Goal: Information Seeking & Learning: Understand process/instructions

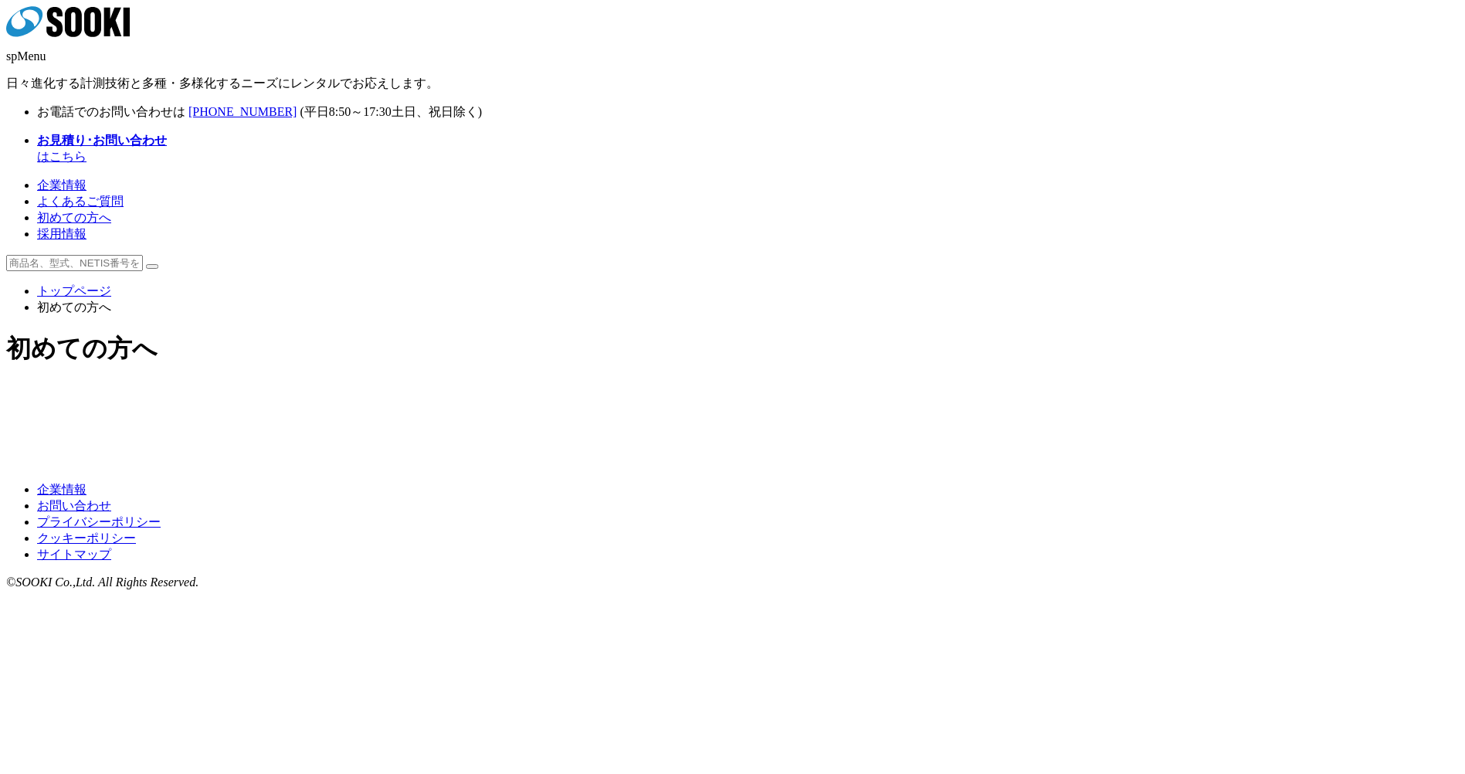
click at [607, 398] on img at bounding box center [612, 398] width 222 height 0
click at [470, 283] on ul "トップページ 初めての方へ" at bounding box center [732, 299] width 1452 height 32
click at [471, 283] on ul "トップページ 初めての方へ" at bounding box center [732, 299] width 1452 height 32
click at [472, 283] on ul "トップページ 初めての方へ" at bounding box center [732, 299] width 1452 height 32
click at [473, 283] on ul "トップページ 初めての方へ" at bounding box center [732, 299] width 1452 height 32
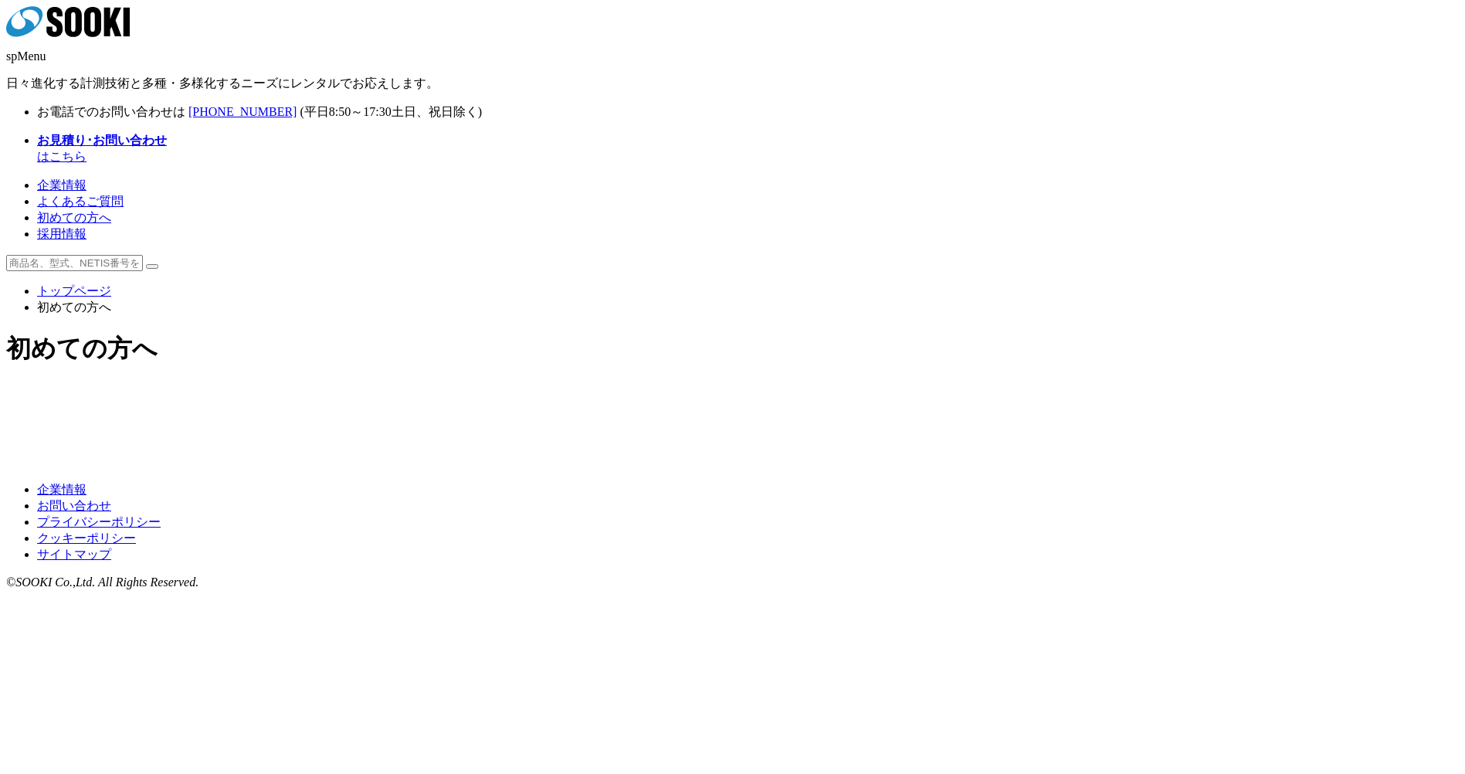
click at [605, 398] on img at bounding box center [612, 398] width 222 height 0
click at [818, 398] on img at bounding box center [853, 398] width 222 height 0
click at [571, 417] on img at bounding box center [612, 417] width 222 height 0
click at [818, 417] on img at bounding box center [853, 417] width 222 height 0
click at [656, 398] on img at bounding box center [612, 398] width 222 height 0
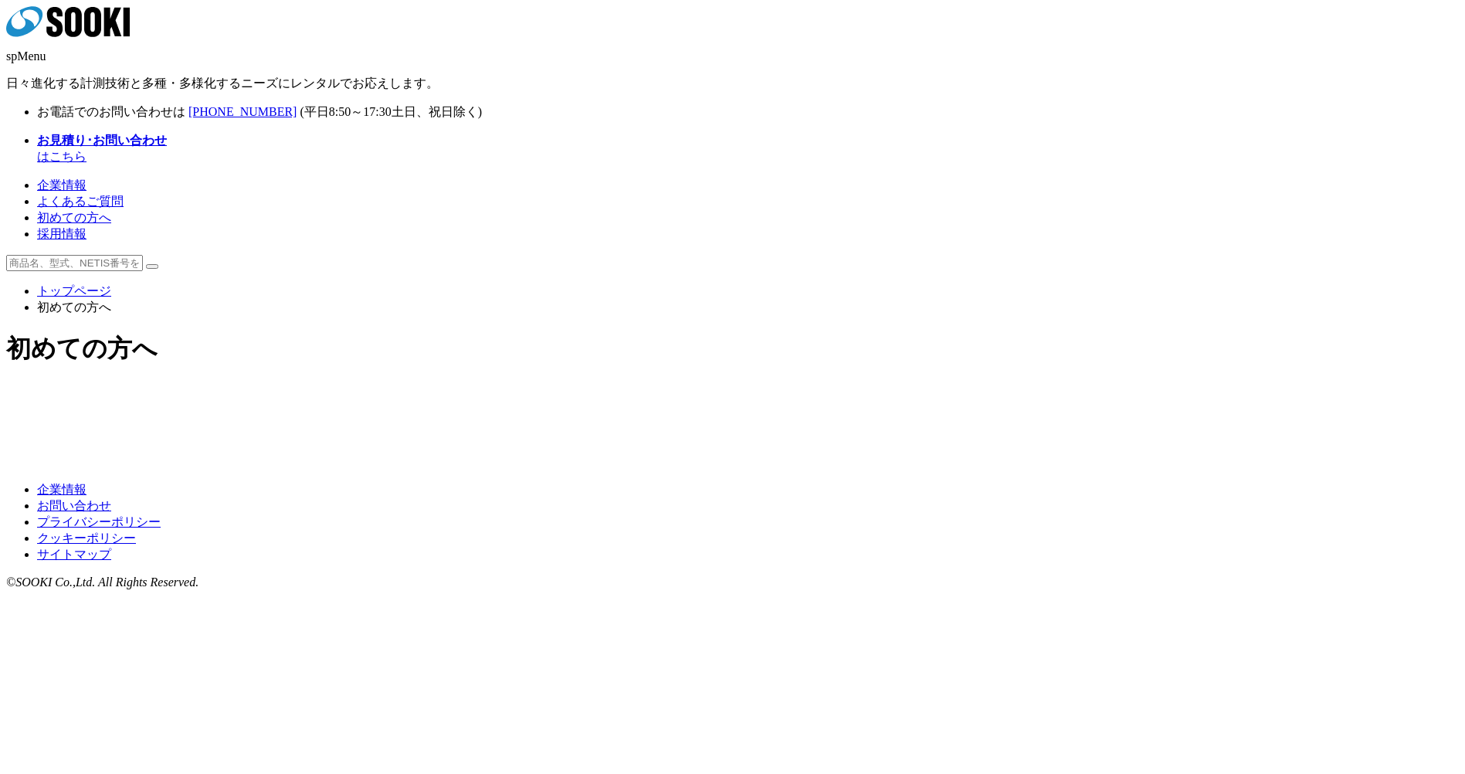
click at [610, 398] on img at bounding box center [612, 398] width 222 height 0
click at [883, 398] on img at bounding box center [853, 398] width 222 height 0
click at [595, 398] on img at bounding box center [612, 398] width 222 height 0
drag, startPoint x: 415, startPoint y: 181, endPoint x: 470, endPoint y: 178, distance: 54.9
click at [470, 283] on ul "トップページ 初めての方へ" at bounding box center [732, 299] width 1452 height 32
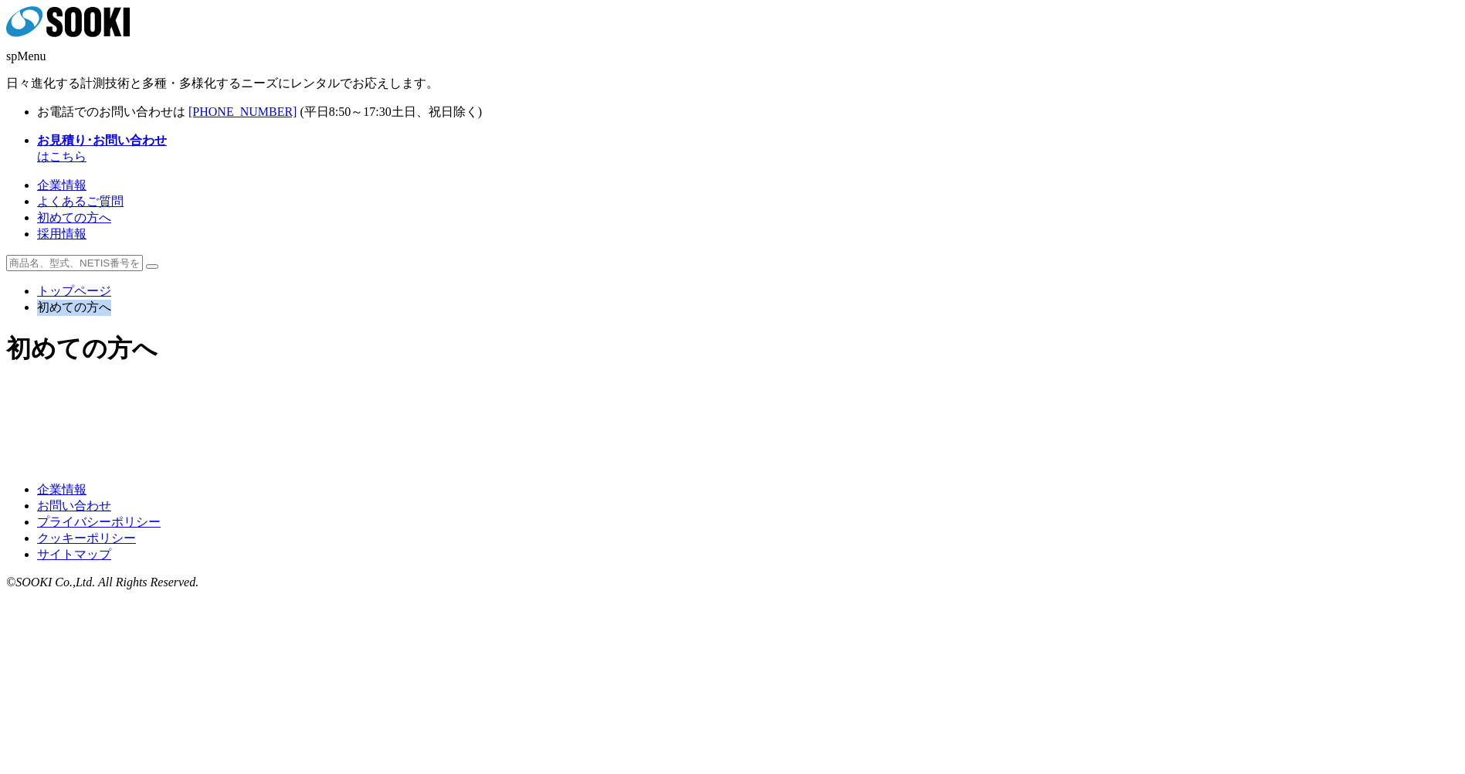
copy li "初めての方へ"
click at [622, 398] on img at bounding box center [612, 398] width 222 height 0
click at [577, 398] on img at bounding box center [612, 398] width 222 height 0
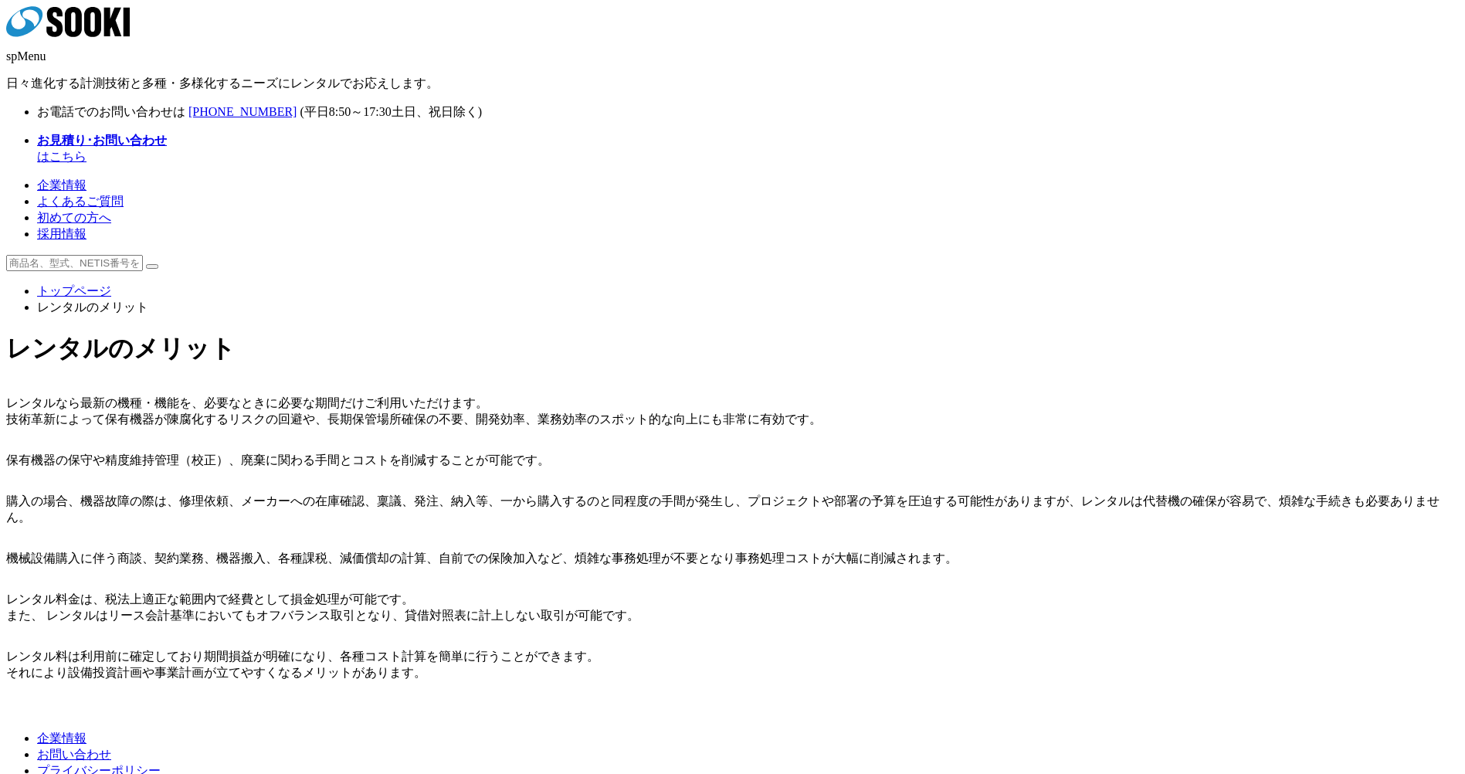
scroll to position [107, 0]
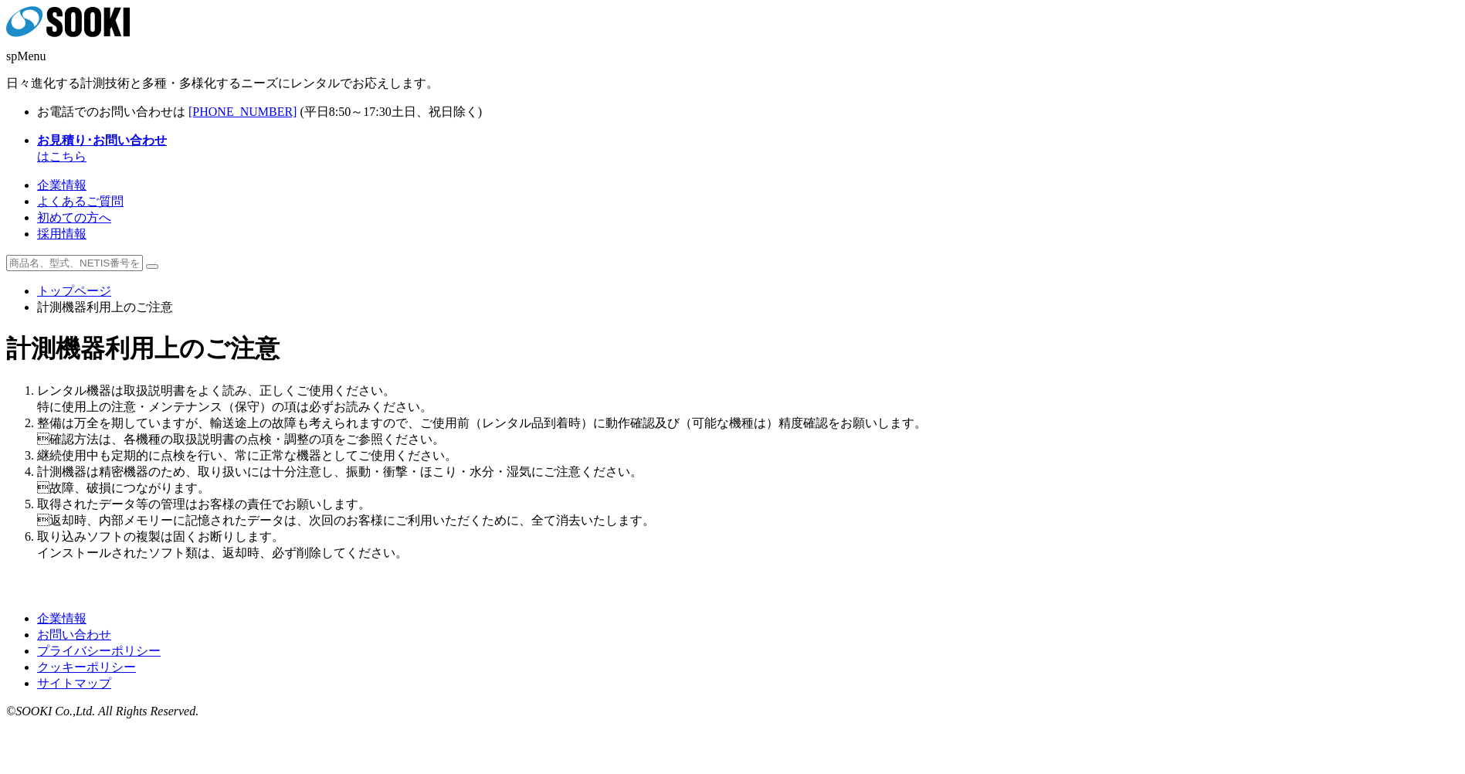
drag, startPoint x: 465, startPoint y: 385, endPoint x: 482, endPoint y: 385, distance: 17.0
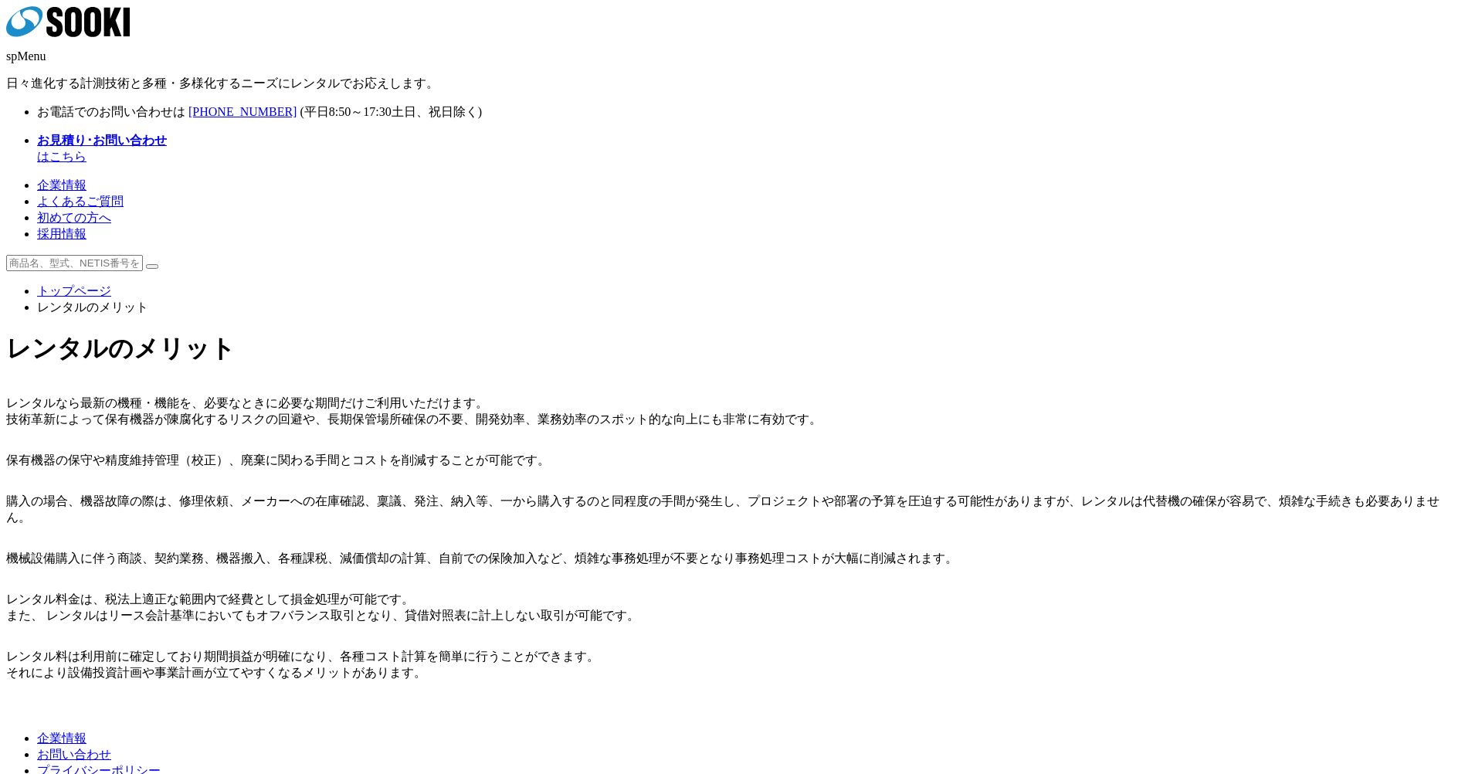
click at [1320, 332] on div "レンタルのメリット レンタルなら最新の機種・機能を、必要なときに必要な期間だけご利用いただけます。 技術革新によって保有機器が陳腐化するリスクの回避や、長期保…" at bounding box center [732, 506] width 1452 height 348
drag, startPoint x: 414, startPoint y: 181, endPoint x: 484, endPoint y: 179, distance: 70.3
click at [484, 283] on ul "トップページ レンタルのメリット" at bounding box center [732, 299] width 1452 height 32
copy li "レンタルのメリット"
click at [535, 332] on h1 "レンタルのメリット" at bounding box center [732, 349] width 1452 height 34
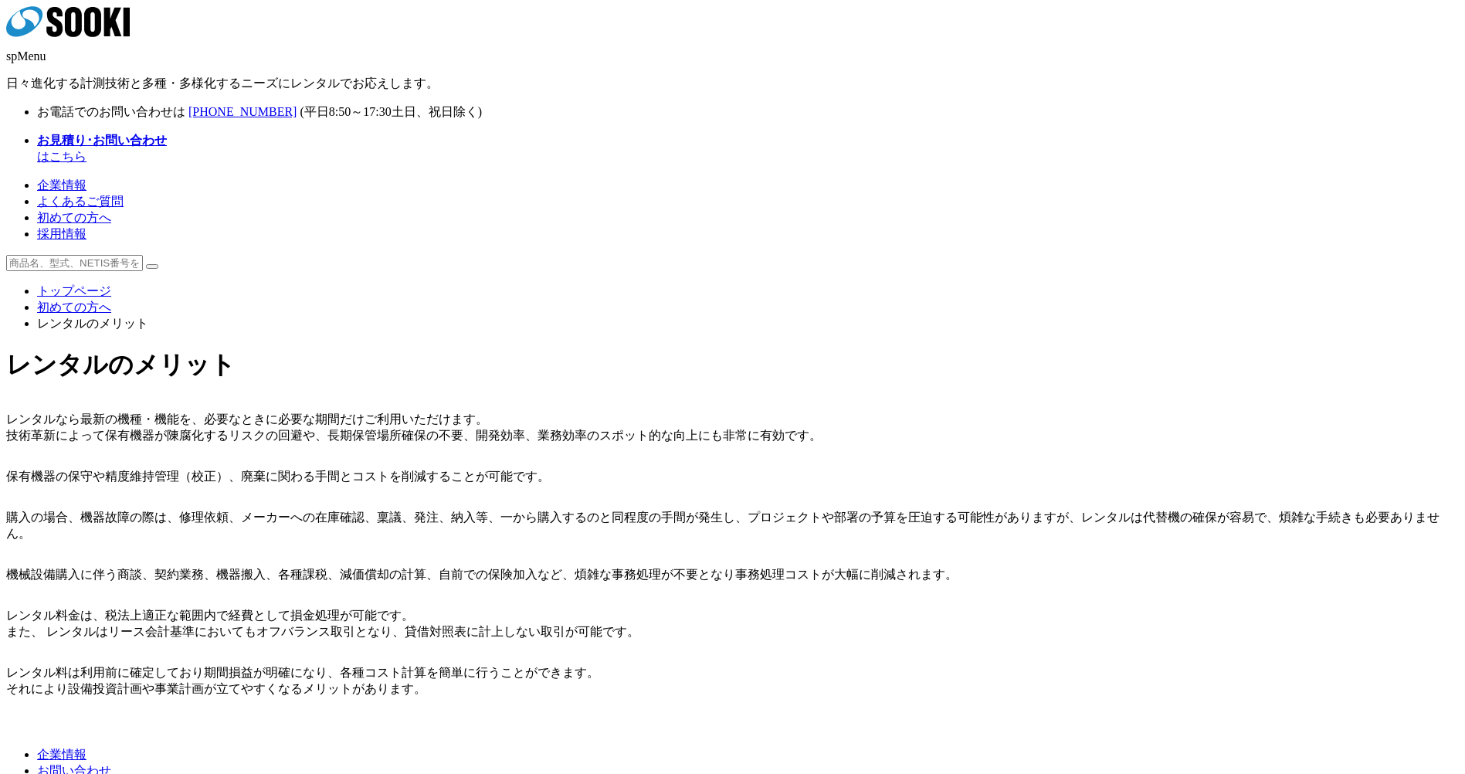
click at [111, 300] on link "初めての方へ" at bounding box center [74, 306] width 74 height 13
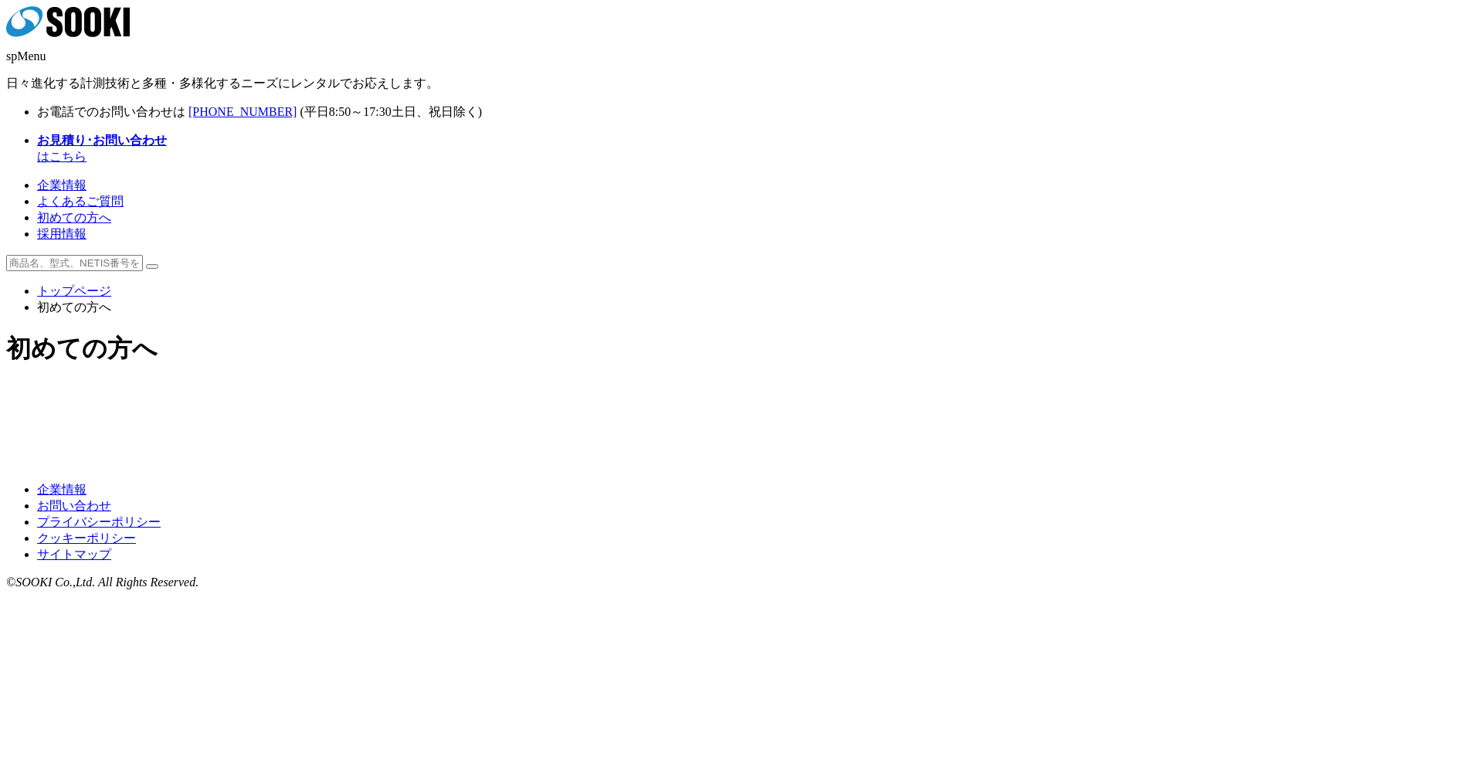
click at [652, 417] on img at bounding box center [612, 417] width 222 height 0
click at [785, 417] on img at bounding box center [853, 417] width 222 height 0
click at [622, 417] on img at bounding box center [612, 417] width 222 height 0
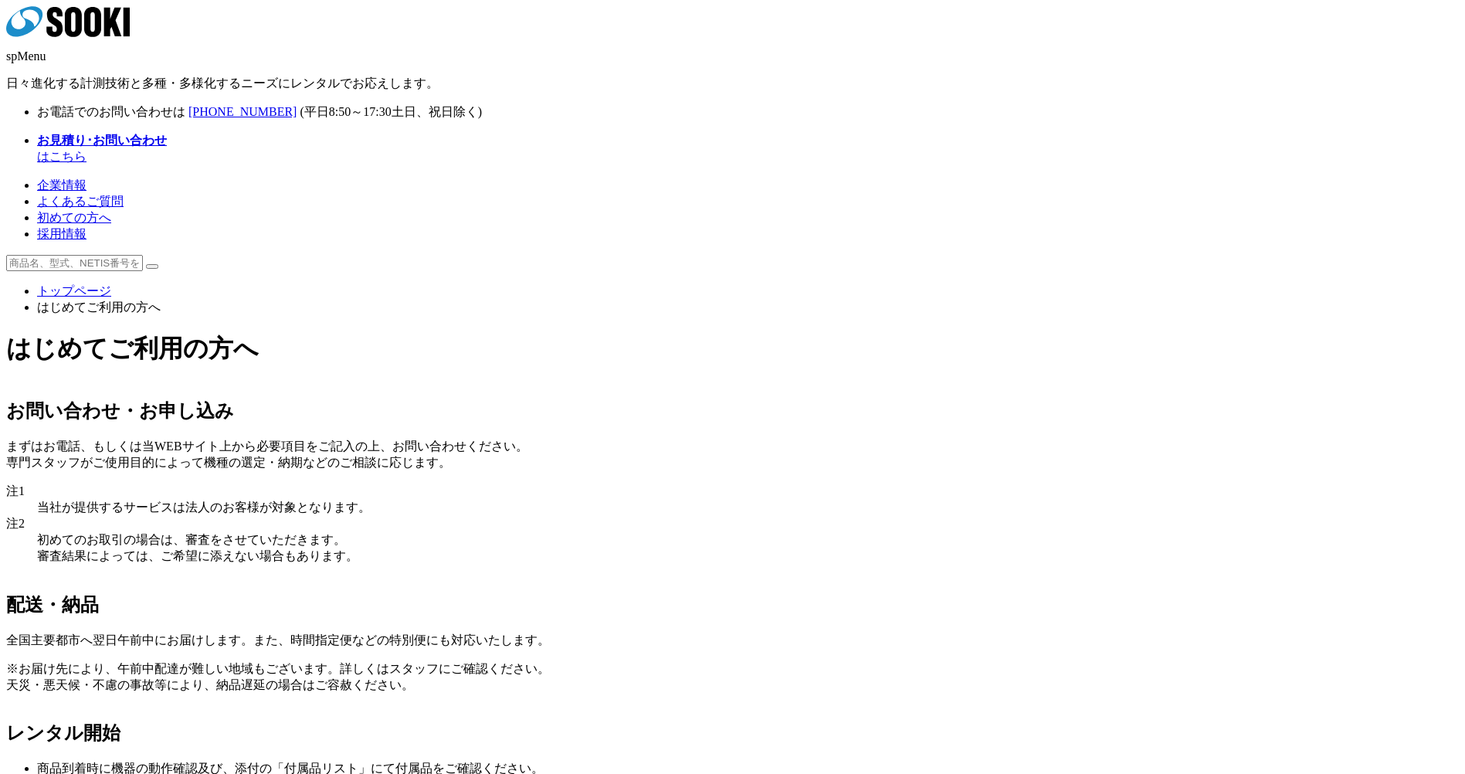
click at [168, 354] on div "はじめてご利用の方へ お問い合わせ・お申し込み まずはお電話、もしくは当WEBサイト上から必要項目をご記入の上、お問い合わせください。 専門スタッフがご使用目…" at bounding box center [732, 711] width 1452 height 759
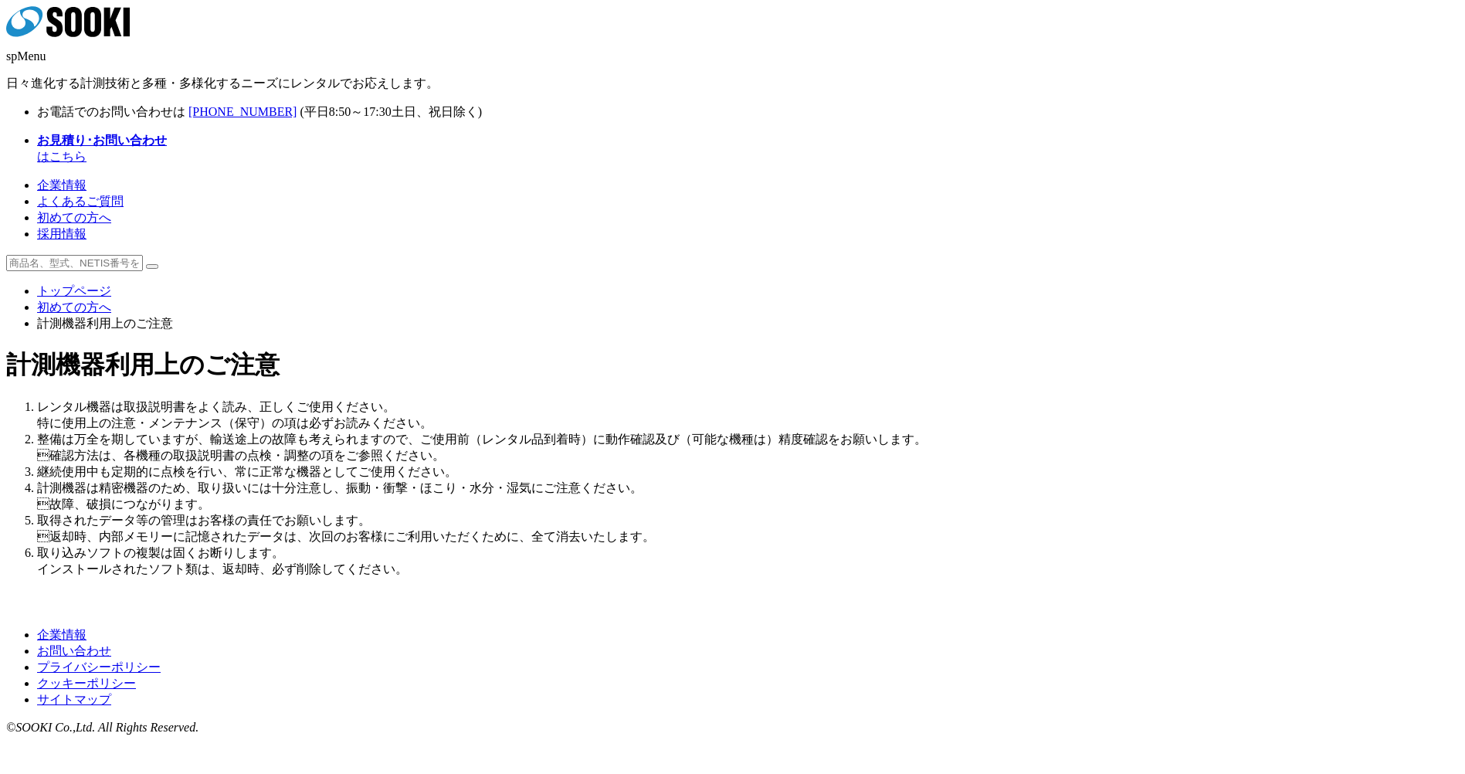
click at [111, 300] on link "初めての方へ" at bounding box center [74, 306] width 74 height 13
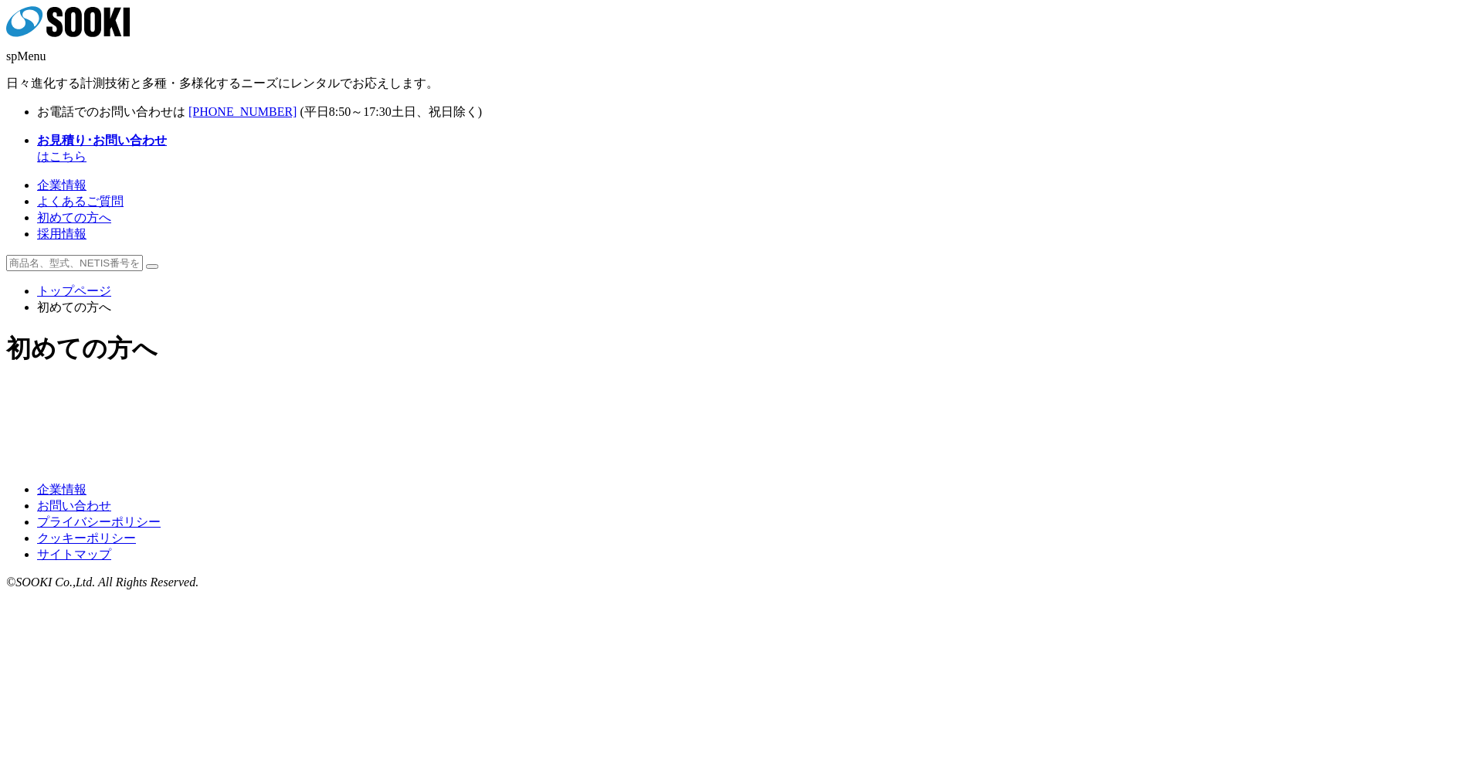
click at [804, 417] on img at bounding box center [853, 417] width 222 height 0
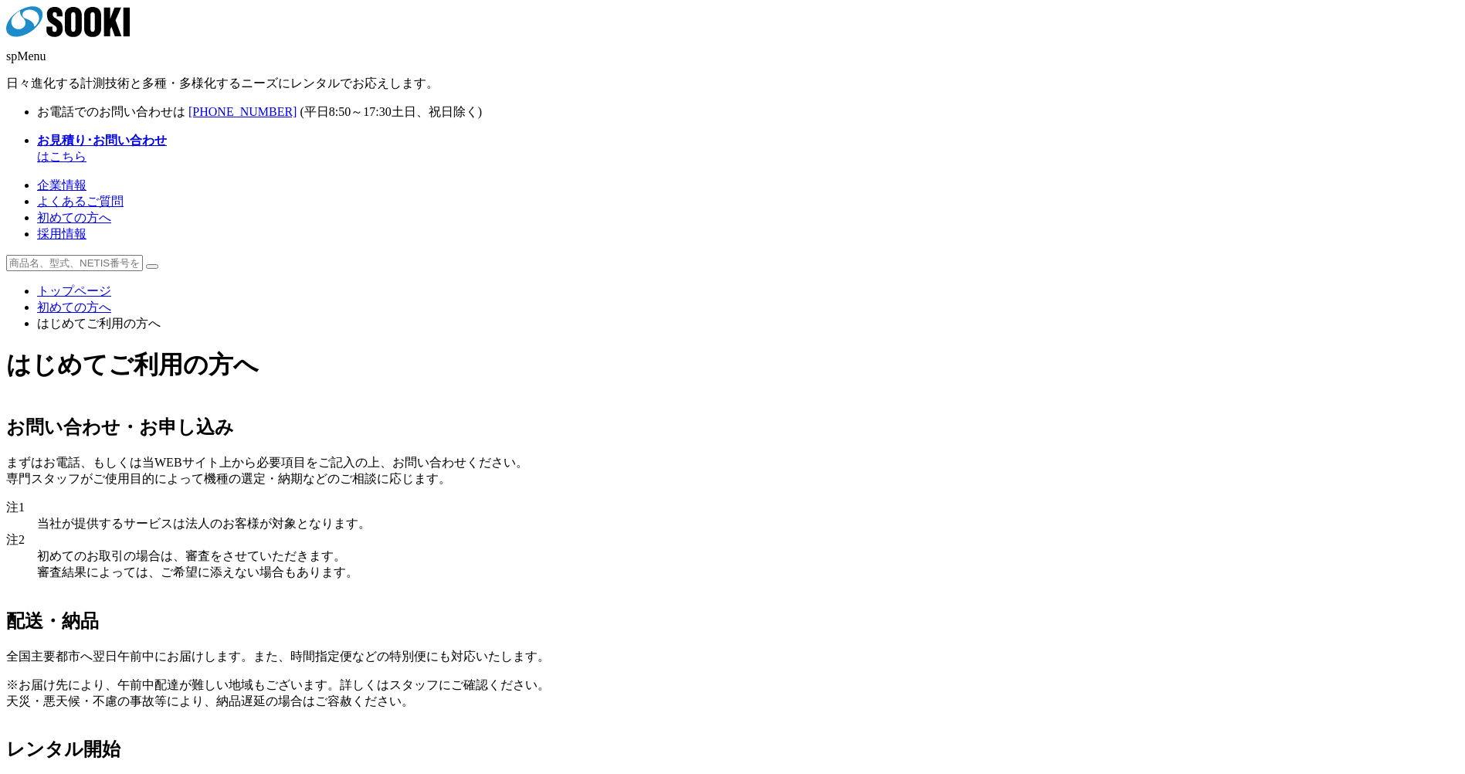
click at [111, 300] on link "初めての方へ" at bounding box center [74, 306] width 74 height 13
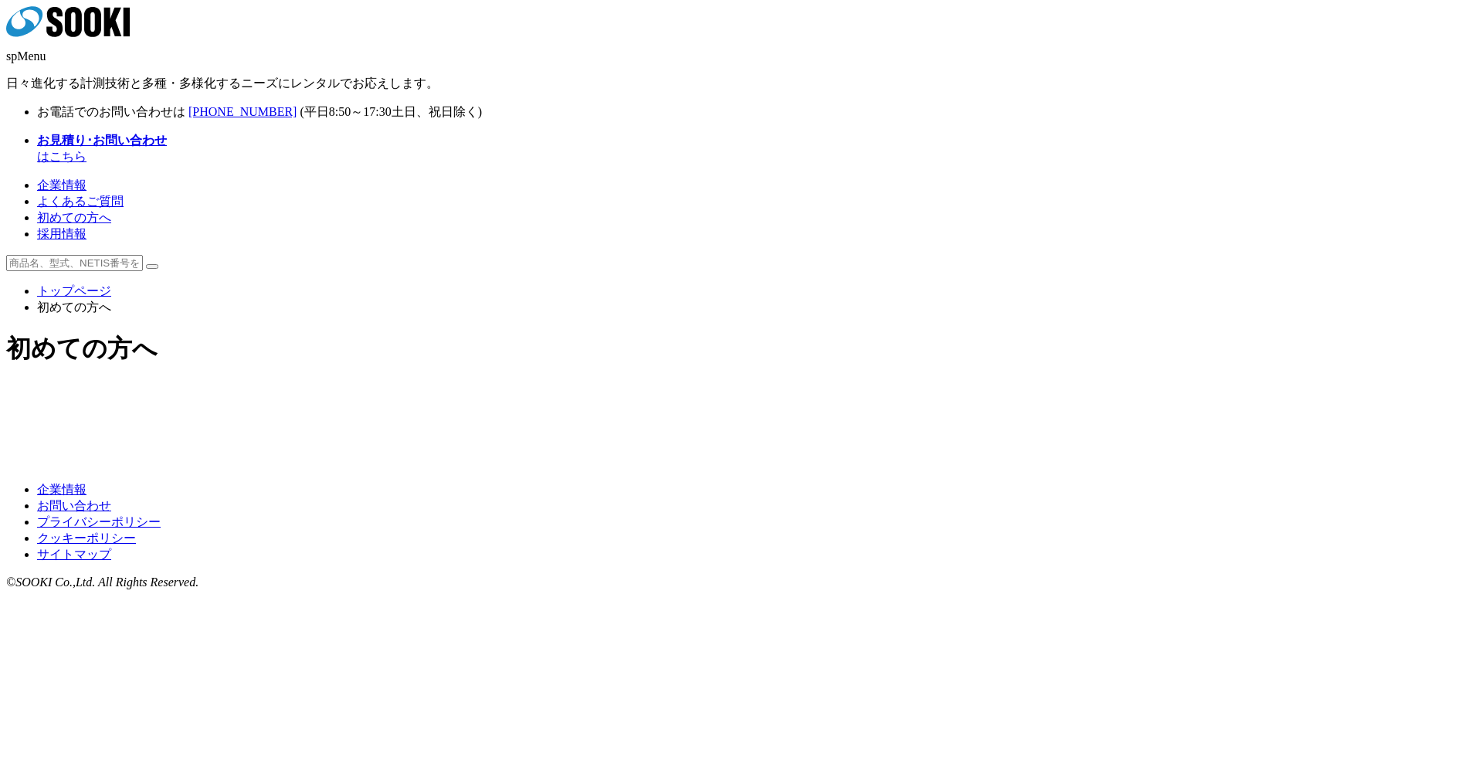
click at [836, 417] on img at bounding box center [853, 417] width 222 height 0
click at [890, 469] on div at bounding box center [732, 463] width 1452 height 12
click at [891, 469] on div at bounding box center [732, 463] width 1452 height 12
click at [892, 469] on div at bounding box center [732, 463] width 1452 height 12
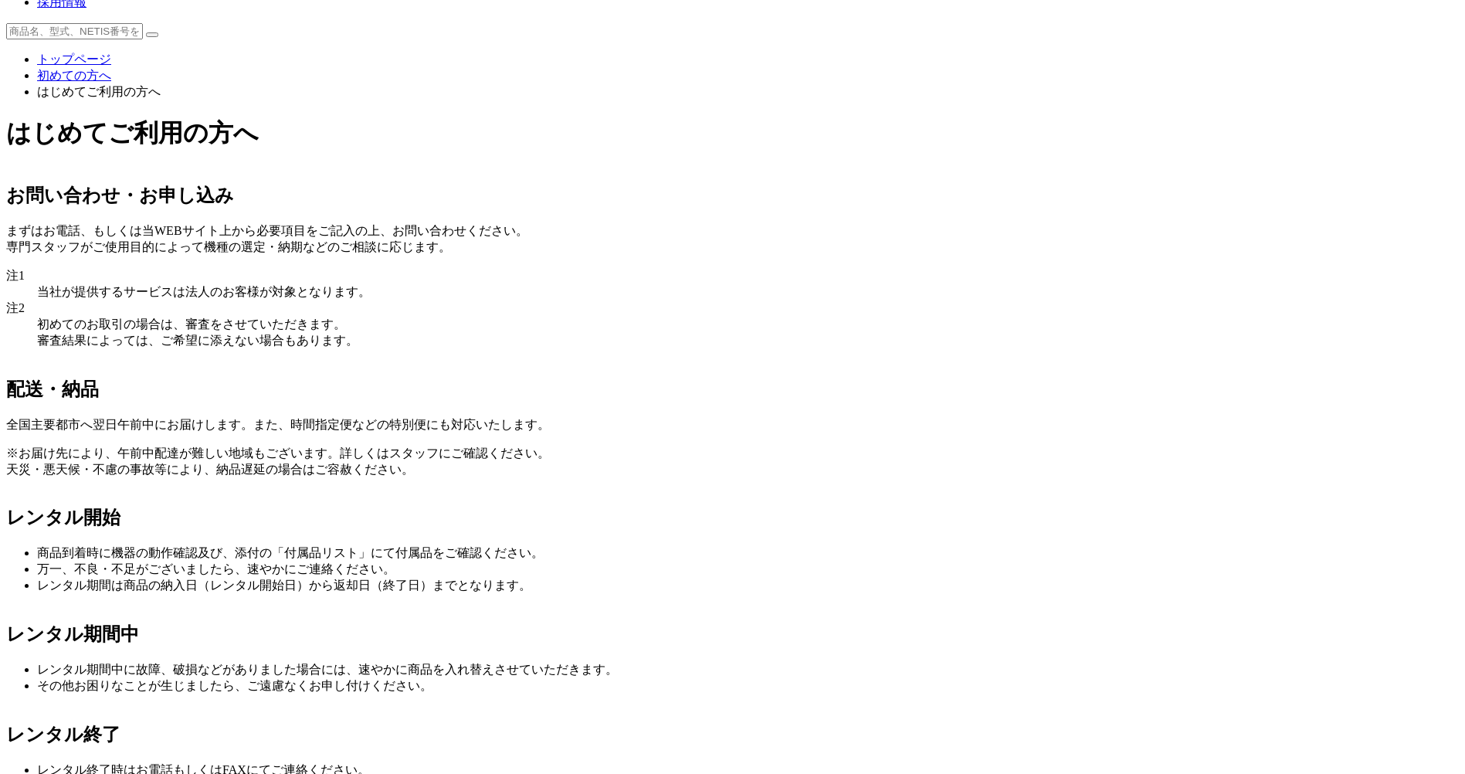
scroll to position [249, 0]
